Goal: Information Seeking & Learning: Learn about a topic

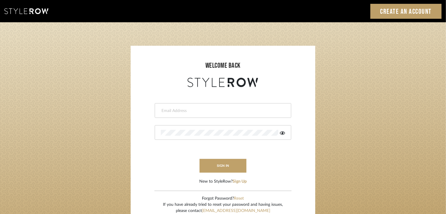
click at [235, 112] on input "email" at bounding box center [222, 111] width 123 height 6
type input "[EMAIL_ADDRESS][DOMAIN_NAME]"
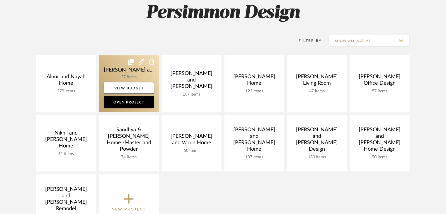
scroll to position [59, 0]
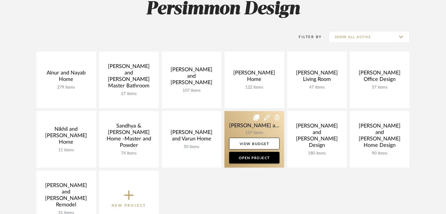
click at [246, 126] on link at bounding box center [254, 139] width 60 height 56
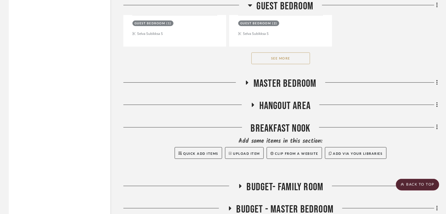
scroll to position [1317, 0]
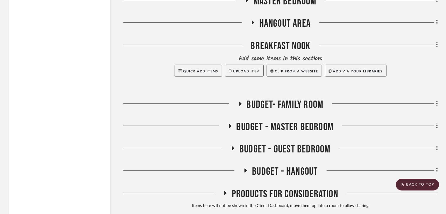
click at [273, 17] on span "Hangout Area" at bounding box center [284, 23] width 51 height 13
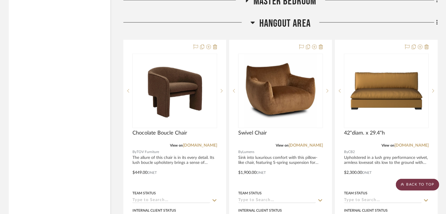
click at [426, 183] on scroll-to-top-button "BACK TO TOP" at bounding box center [416, 185] width 43 height 12
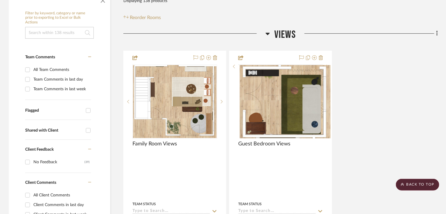
scroll to position [0, 0]
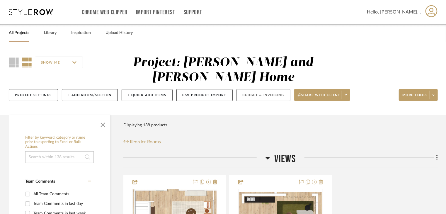
click at [253, 89] on button "Budget & Invoicing" at bounding box center [263, 95] width 54 height 12
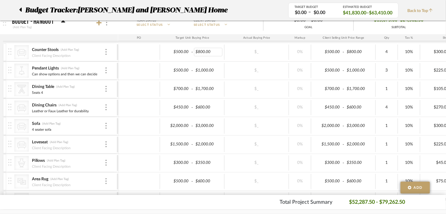
scroll to position [351, 0]
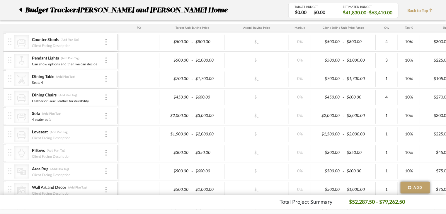
click at [20, 7] on fa-icon at bounding box center [20, 10] width 3 height 7
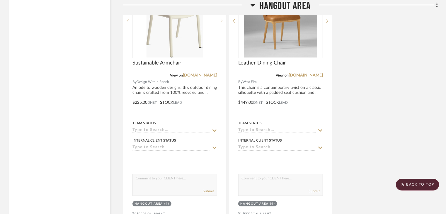
scroll to position [1932, 0]
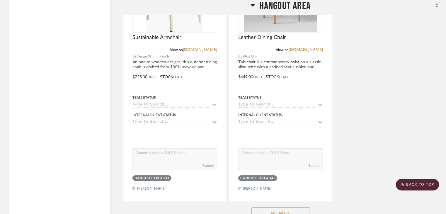
click at [270, 207] on button "See More" at bounding box center [280, 213] width 59 height 12
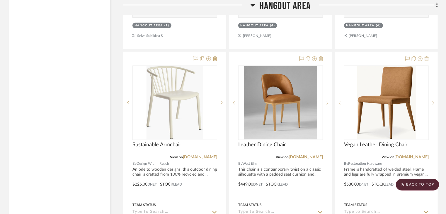
scroll to position [1815, 0]
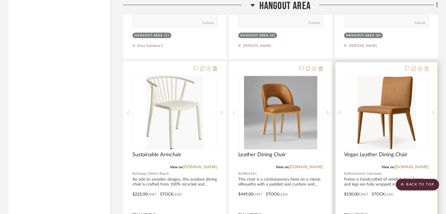
click at [426, 66] on icon at bounding box center [426, 68] width 4 height 5
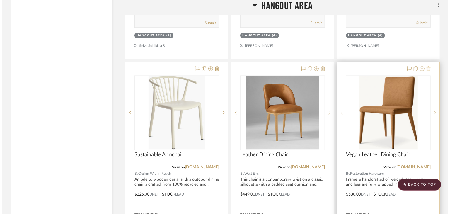
scroll to position [0, 0]
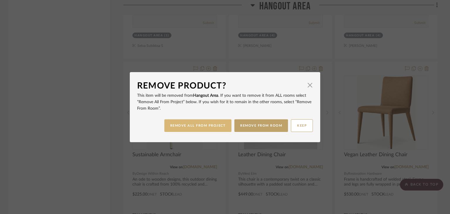
click at [215, 121] on button "REMOVE ALL FROM PROJECT" at bounding box center [197, 125] width 67 height 13
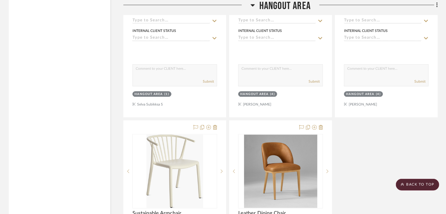
scroll to position [1786, 0]
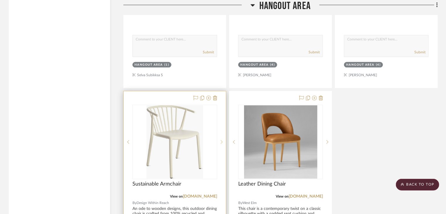
click at [222, 140] on icon at bounding box center [221, 142] width 2 height 4
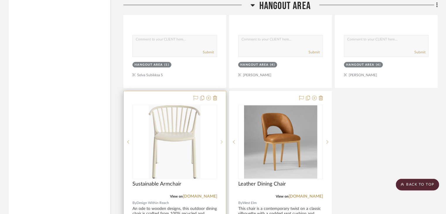
click at [222, 140] on icon at bounding box center [221, 142] width 2 height 4
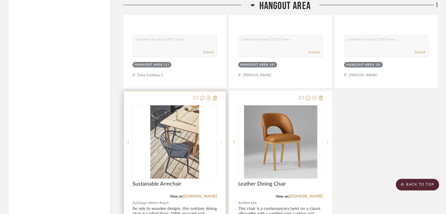
click at [222, 140] on icon at bounding box center [221, 142] width 2 height 4
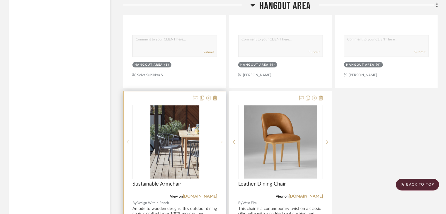
click at [222, 140] on icon at bounding box center [221, 142] width 2 height 4
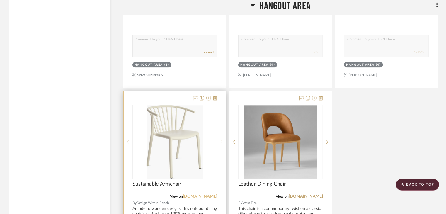
click at [212, 194] on link "dwr.com" at bounding box center [200, 196] width 34 height 4
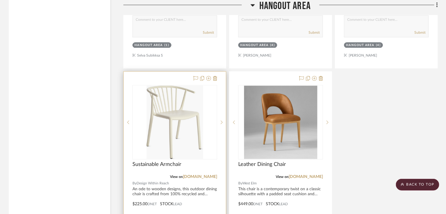
scroll to position [1815, 0]
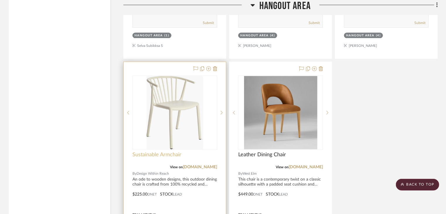
click at [174, 151] on span "Sustainable Armchair" at bounding box center [156, 154] width 49 height 6
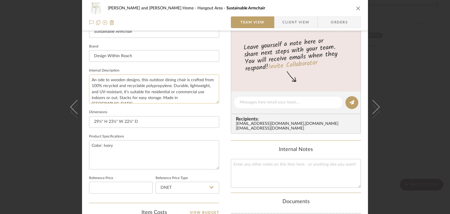
scroll to position [263, 0]
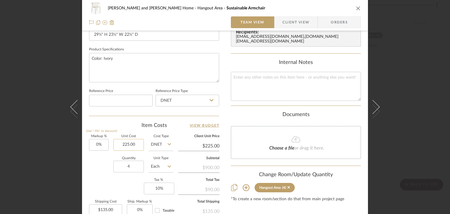
click at [129, 145] on input "225.00" at bounding box center [128, 145] width 30 height 12
type input "$1,036.00"
click at [101, 184] on div "Markup % (Use "-X%" to discount) 0% Unit Cost $1,036.00 Cost Type DNET Client U…" at bounding box center [154, 177] width 130 height 85
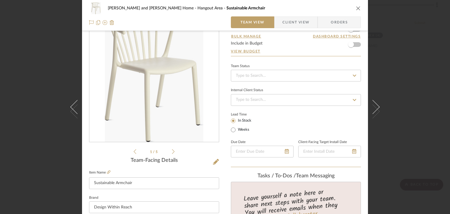
scroll to position [0, 0]
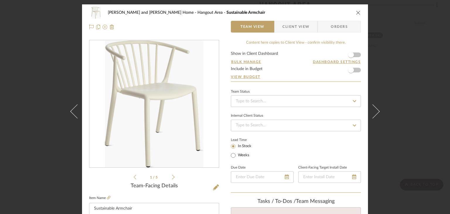
type input "$1,036.00"
type input "$621.60"
click at [410, 60] on div "Sharika and Ashish Home Hangout Area Sustainable Armchair Team View Client View…" at bounding box center [225, 107] width 450 height 214
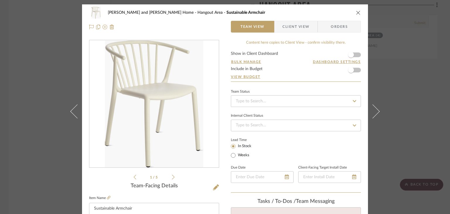
click at [356, 14] on icon "close" at bounding box center [358, 12] width 5 height 5
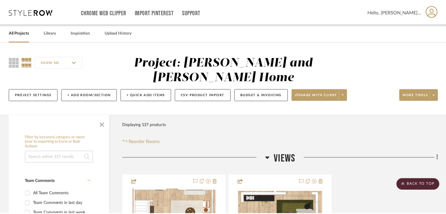
scroll to position [1815, 0]
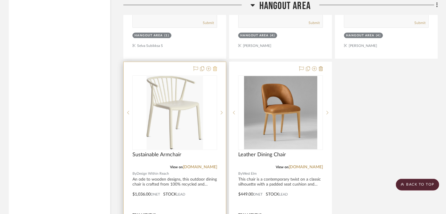
click at [213, 66] on icon at bounding box center [215, 68] width 4 height 5
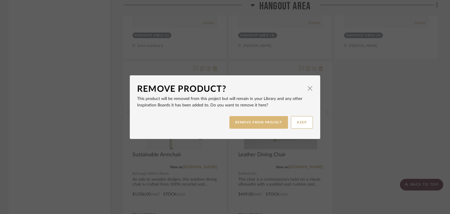
click at [275, 124] on button "REMOVE FROM PROJECT" at bounding box center [258, 122] width 59 height 13
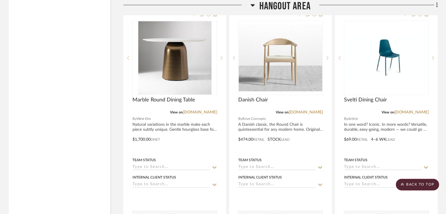
scroll to position [1610, 0]
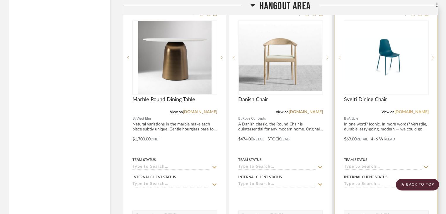
click at [416, 110] on link "article.com" at bounding box center [411, 112] width 34 height 4
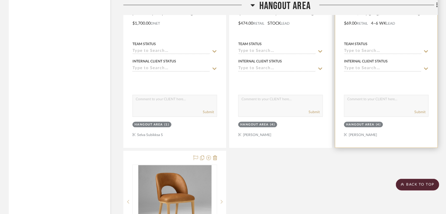
scroll to position [1727, 0]
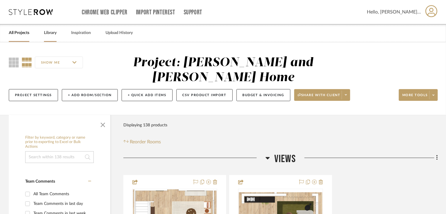
click at [47, 36] on link "Library" at bounding box center [50, 33] width 13 height 8
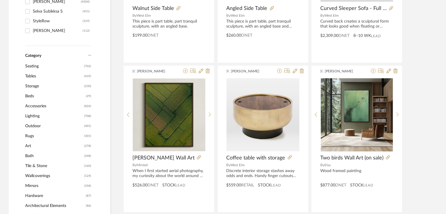
scroll to position [205, 0]
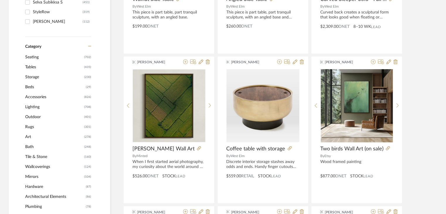
click at [37, 60] on span "Seating" at bounding box center [53, 57] width 57 height 10
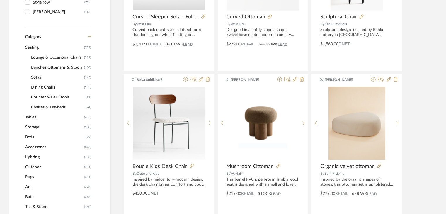
scroll to position [204, 0]
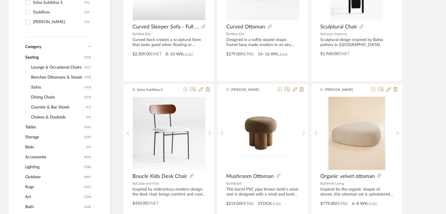
click at [41, 68] on span "Lounge & Occasional Chairs" at bounding box center [57, 67] width 52 height 10
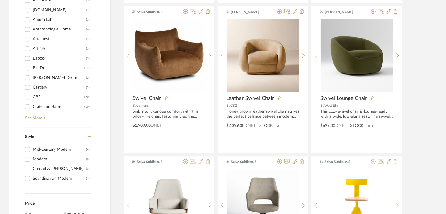
scroll to position [760, 0]
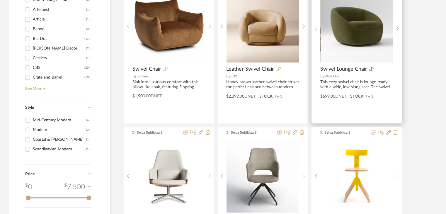
click at [370, 68] on icon at bounding box center [371, 69] width 4 height 4
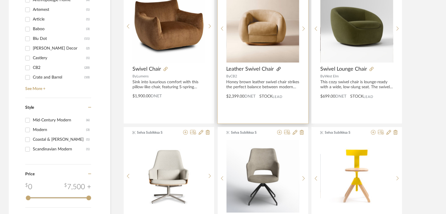
click at [276, 68] on icon at bounding box center [278, 69] width 4 height 4
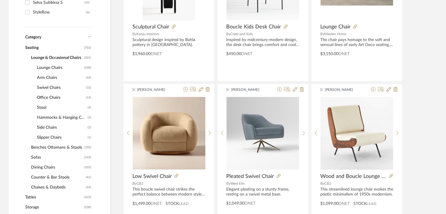
scroll to position [262, 0]
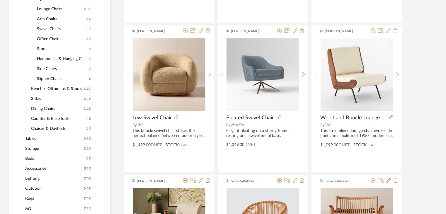
click at [35, 147] on span "Storage" at bounding box center [53, 148] width 57 height 10
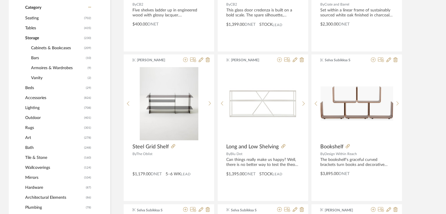
scroll to position [233, 0]
click at [69, 48] on span "Cabinets & Bookcases" at bounding box center [57, 48] width 52 height 10
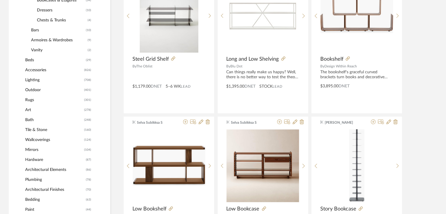
scroll to position [555, 0]
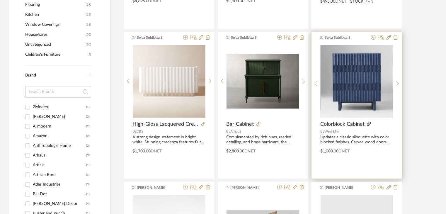
click at [367, 123] on icon at bounding box center [368, 124] width 4 height 4
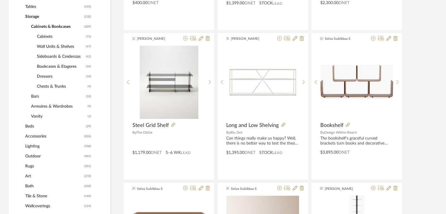
scroll to position [174, 0]
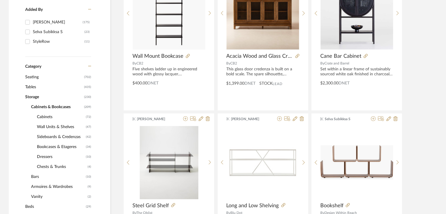
click at [33, 76] on span "Seating" at bounding box center [53, 77] width 57 height 10
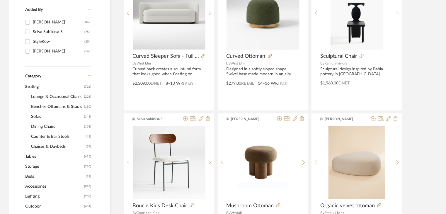
click at [38, 124] on span "Dining Chairs" at bounding box center [57, 126] width 52 height 10
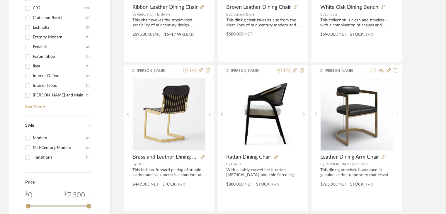
scroll to position [526, 0]
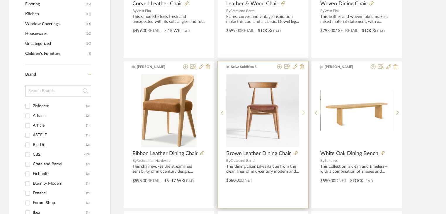
click at [303, 109] on div at bounding box center [303, 113] width 9 height 78
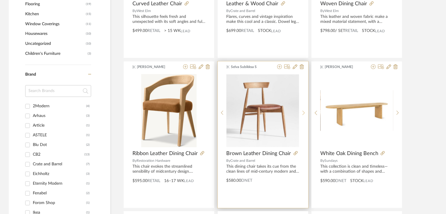
click at [303, 109] on div at bounding box center [303, 113] width 9 height 78
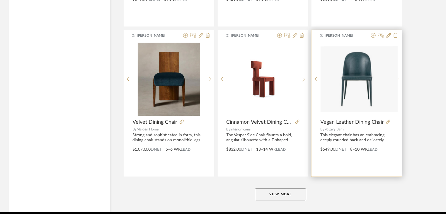
scroll to position [1779, 0]
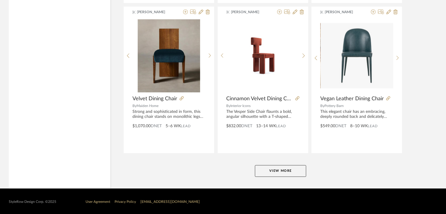
click at [278, 174] on button "View More" at bounding box center [280, 171] width 51 height 12
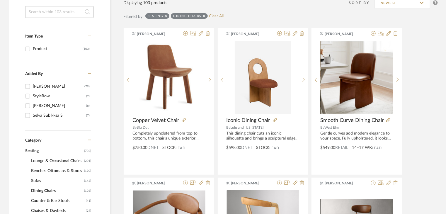
scroll to position [117, 0]
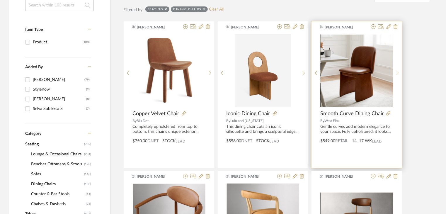
click at [399, 73] on sr-next-btn at bounding box center [397, 73] width 9 height 5
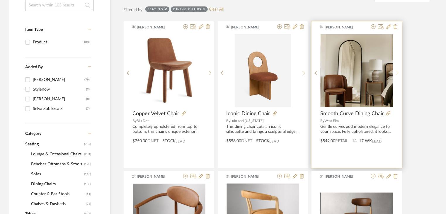
click at [399, 73] on sr-next-btn at bounding box center [397, 73] width 9 height 5
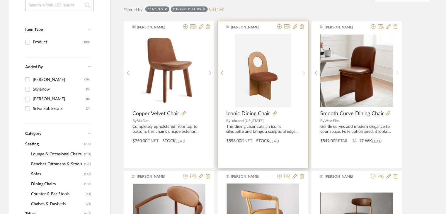
click at [302, 72] on sr-next-btn at bounding box center [303, 73] width 9 height 5
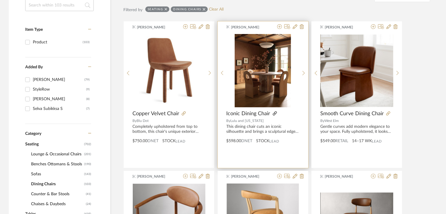
click at [274, 112] on icon at bounding box center [275, 113] width 4 height 4
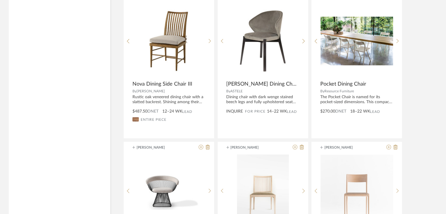
scroll to position [3574, 0]
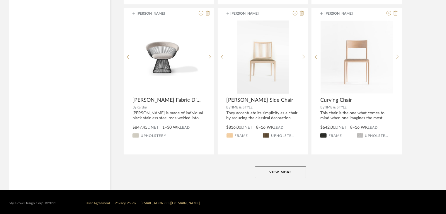
click at [294, 170] on button "View More" at bounding box center [280, 172] width 51 height 12
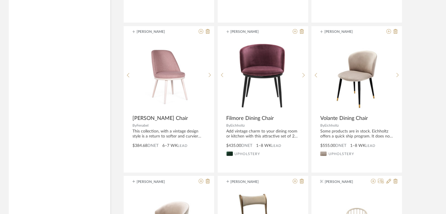
scroll to position [4452, 0]
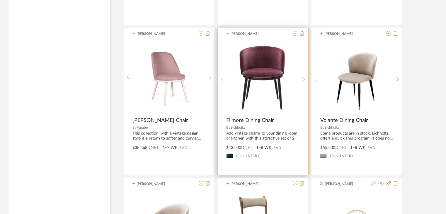
click at [302, 77] on sr-next-btn at bounding box center [303, 79] width 9 height 5
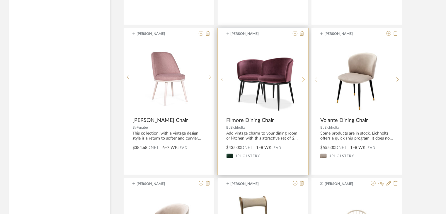
click at [302, 77] on sr-next-btn at bounding box center [303, 79] width 9 height 5
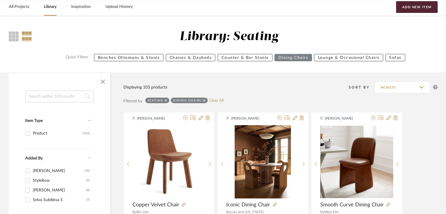
scroll to position [88, 0]
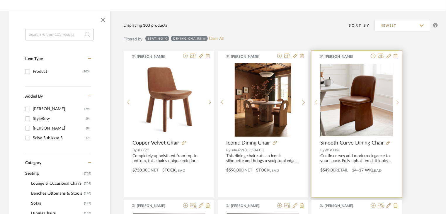
click at [397, 100] on icon at bounding box center [397, 102] width 3 height 5
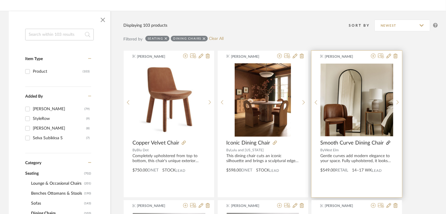
click at [388, 143] on icon at bounding box center [388, 143] width 4 height 4
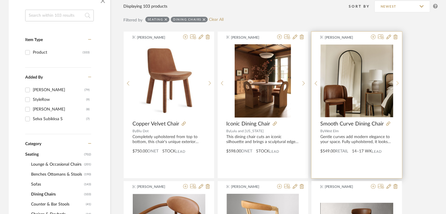
scroll to position [117, 0]
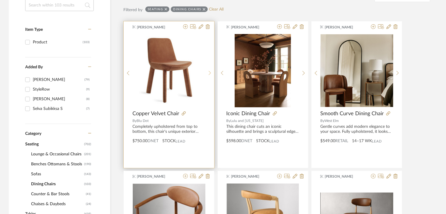
click at [209, 73] on icon at bounding box center [209, 73] width 3 height 5
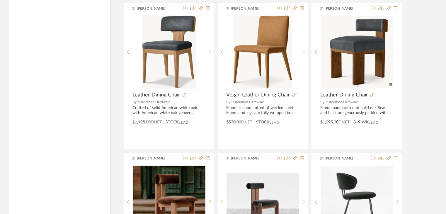
scroll to position [1786, 0]
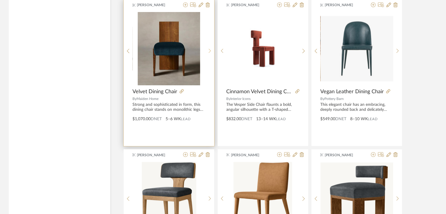
click at [208, 49] on icon at bounding box center [209, 50] width 3 height 5
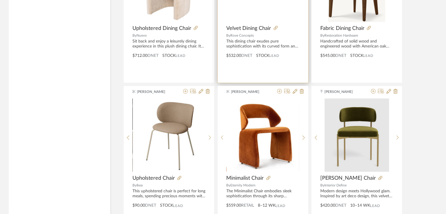
scroll to position [3015, 0]
